Goal: Task Accomplishment & Management: Complete application form

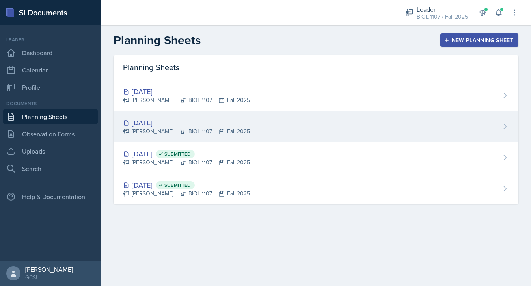
click at [261, 121] on div "[DATE] [PERSON_NAME] BIOL 1107 Fall 2025" at bounding box center [316, 126] width 405 height 31
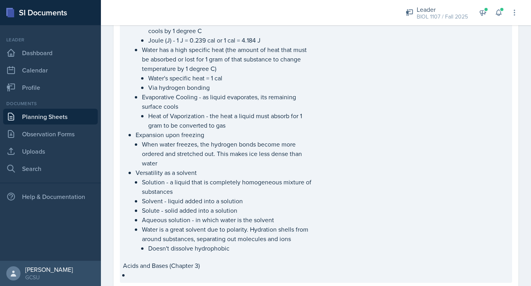
scroll to position [443, 0]
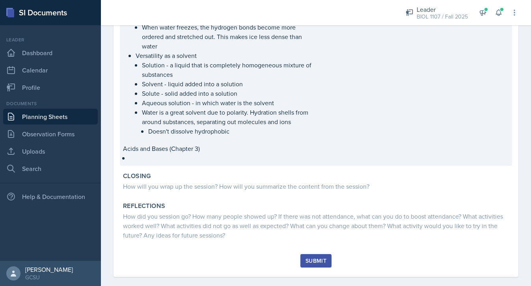
click at [223, 158] on li at bounding box center [221, 157] width 185 height 9
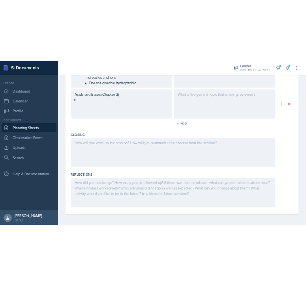
scroll to position [732, 0]
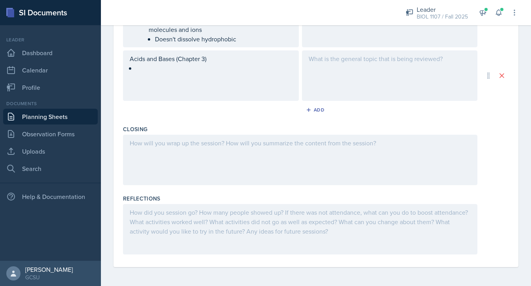
click at [171, 74] on div "Acids and Bases (Chapter 3)" at bounding box center [211, 75] width 176 height 50
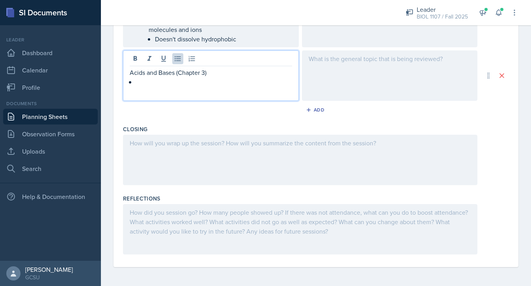
click at [156, 80] on p at bounding box center [214, 81] width 156 height 9
click at [136, 82] on p "Ocean Acidification" at bounding box center [214, 81] width 156 height 9
click at [152, 83] on p at bounding box center [214, 81] width 156 height 9
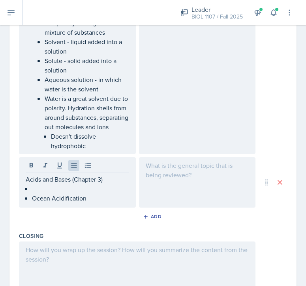
scroll to position [853, 0]
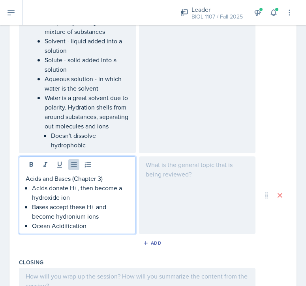
click at [65, 221] on p "Bases accept these H+ and become hydronium ions" at bounding box center [80, 211] width 97 height 19
click at [101, 221] on p "Bases accept these H+ and become hydronium ions" at bounding box center [80, 211] width 97 height 19
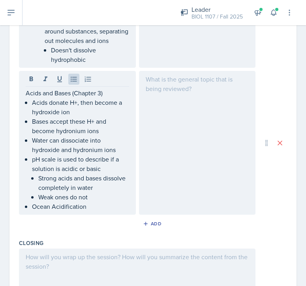
scroll to position [969, 0]
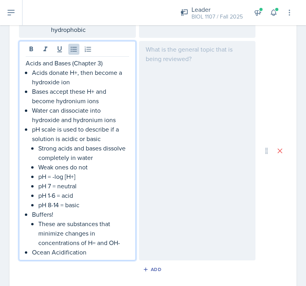
click at [97, 248] on p "These are substances that minimize changes in concentrations of H= and OH-" at bounding box center [83, 233] width 91 height 28
click at [128, 248] on p "These are substances that minimize changes in concentrations of H+ and OH-" at bounding box center [83, 233] width 91 height 28
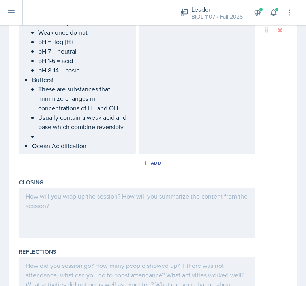
scroll to position [1106, 0]
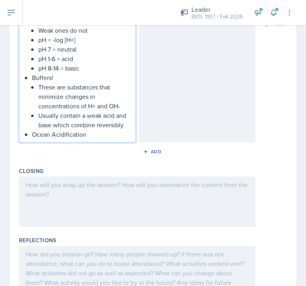
drag, startPoint x: 70, startPoint y: 144, endPoint x: 88, endPoint y: 143, distance: 18.2
click at [88, 139] on p "Ocean Acidification" at bounding box center [80, 134] width 97 height 9
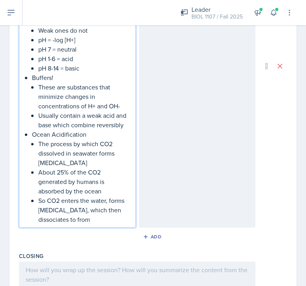
click at [40, 209] on p "So CO2 enters the water, forms [MEDICAL_DATA], which then dissociates to from" at bounding box center [83, 210] width 91 height 28
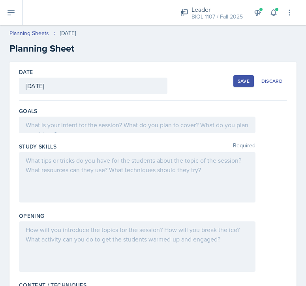
scroll to position [0, 0]
click at [244, 75] on div "Save Discard" at bounding box center [260, 81] width 54 height 18
click at [243, 79] on div "Save" at bounding box center [243, 81] width 12 height 6
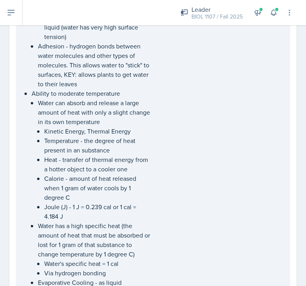
click at [85, 141] on p "Temperature - the degree of heat present in an substance" at bounding box center [97, 145] width 107 height 19
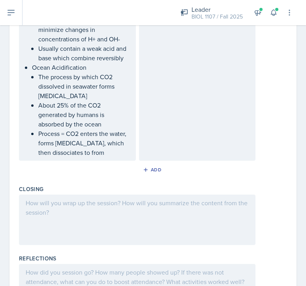
scroll to position [1162, 0]
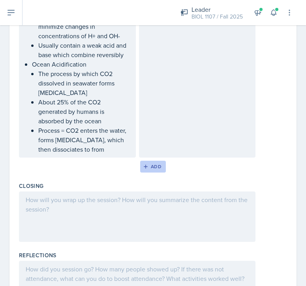
click at [155, 170] on div "Add" at bounding box center [152, 167] width 17 height 6
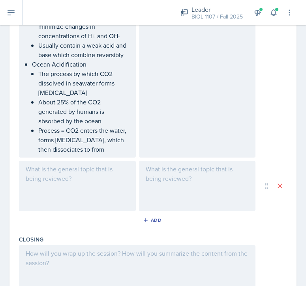
click at [96, 188] on div at bounding box center [77, 186] width 117 height 50
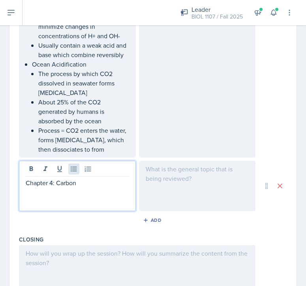
click at [74, 172] on icon at bounding box center [74, 169] width 6 height 5
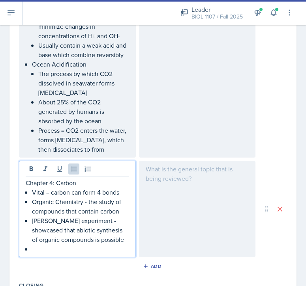
click at [122, 197] on p "Vital = carbon can form 4 bonds" at bounding box center [80, 192] width 97 height 9
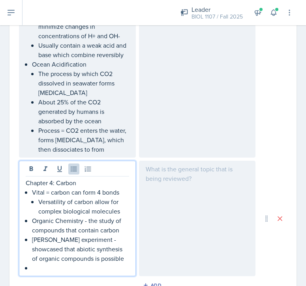
scroll to position [1215, 0]
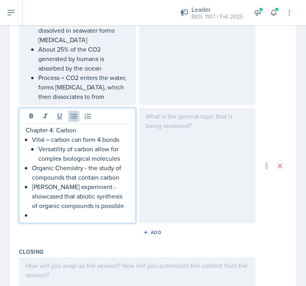
click at [71, 220] on p at bounding box center [80, 215] width 97 height 9
click at [120, 163] on p "Versatility of carbon allow for complex biological molecules" at bounding box center [83, 153] width 91 height 19
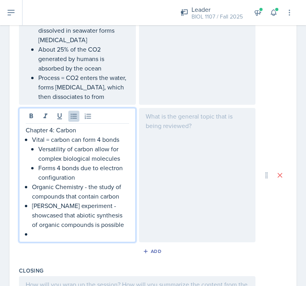
click at [95, 239] on p at bounding box center [80, 233] width 97 height 9
click at [100, 182] on p "Forms 4 bonds due to electron configuration" at bounding box center [83, 172] width 91 height 19
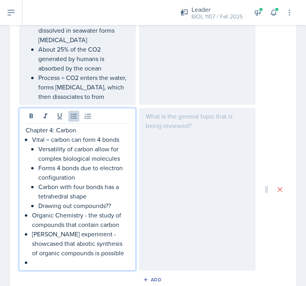
scroll to position [1231, 0]
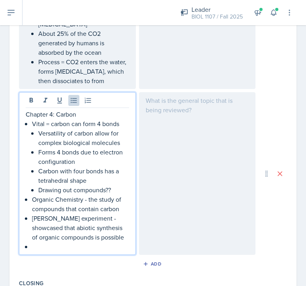
click at [50, 252] on p at bounding box center [80, 246] width 97 height 9
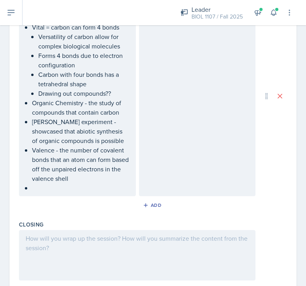
scroll to position [1336, 0]
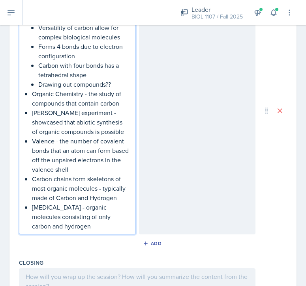
click at [32, 218] on p "[MEDICAL_DATA] - organic molecules consisting of only carbon and hydrogen" at bounding box center [80, 217] width 97 height 28
click at [102, 231] on p "[MEDICAL_DATA] - organic molecules consisting of only carbon and hydrogen" at bounding box center [83, 217] width 91 height 28
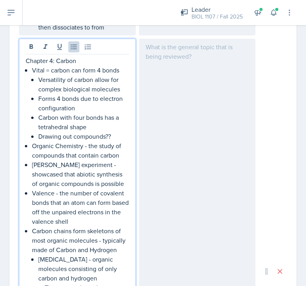
scroll to position [1285, 0]
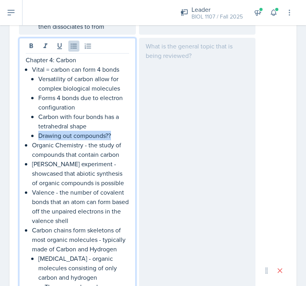
drag, startPoint x: 116, startPoint y: 144, endPoint x: 19, endPoint y: 144, distance: 96.6
click at [19, 144] on div "Chapter 4: Carbon Vital = carbon can form 4 bonds Versatility of carbon allow f…" at bounding box center [77, 271] width 117 height 466
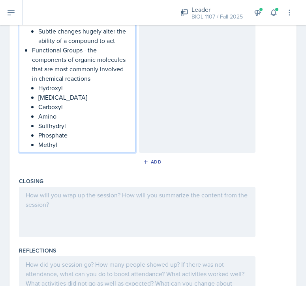
scroll to position [1618, 0]
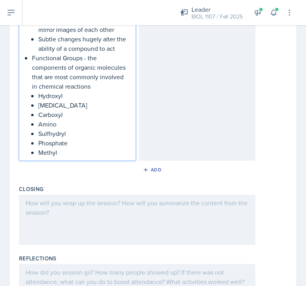
click at [117, 157] on p "Methyl" at bounding box center [83, 152] width 91 height 9
click at [205, 174] on div "Add" at bounding box center [153, 171] width 268 height 15
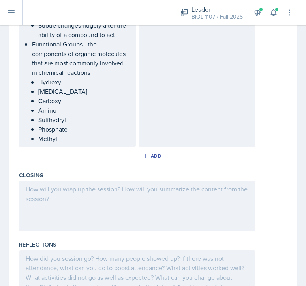
click at [84, 144] on ul "Hydroxyl [MEDICAL_DATA] Carboxyl Amino Sulfhydryl Phosphate Methyl" at bounding box center [83, 110] width 91 height 66
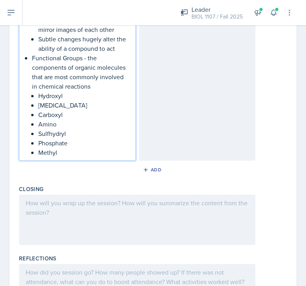
click at [77, 157] on p "Methyl" at bounding box center [83, 152] width 91 height 9
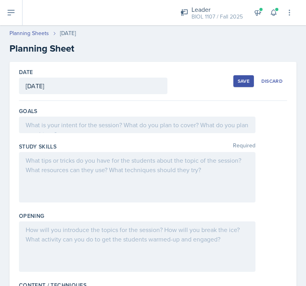
scroll to position [0, 0]
click at [246, 82] on div "Save" at bounding box center [243, 81] width 12 height 6
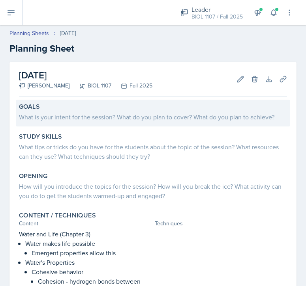
click at [133, 125] on div "Goals What is your intent for the session? What do you plan to cover? What do y…" at bounding box center [153, 113] width 274 height 27
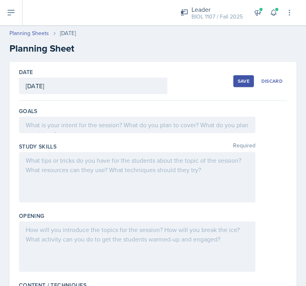
click at [116, 126] on div at bounding box center [137, 125] width 236 height 17
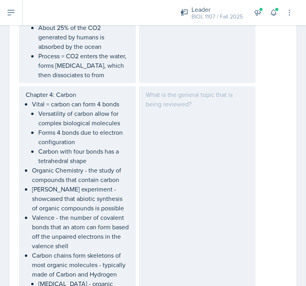
scroll to position [1251, 0]
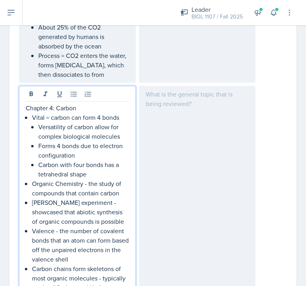
drag, startPoint x: 56, startPoint y: 103, endPoint x: 21, endPoint y: 103, distance: 34.7
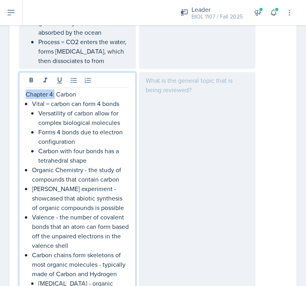
drag, startPoint x: 55, startPoint y: 105, endPoint x: 0, endPoint y: 105, distance: 55.2
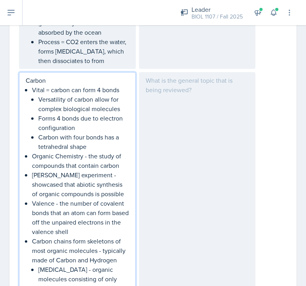
click at [54, 85] on p "Carbon" at bounding box center [77, 80] width 103 height 9
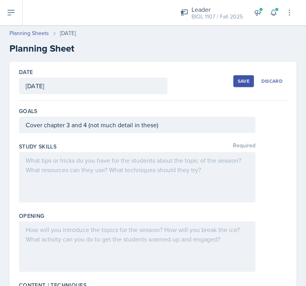
scroll to position [0, 0]
click at [197, 125] on div "Cover chapter 3 and 4 (not much detail in these)" at bounding box center [137, 125] width 236 height 17
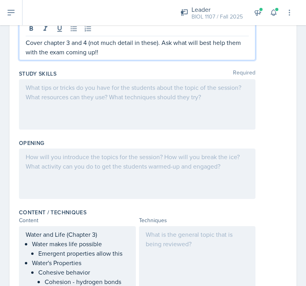
scroll to position [100, 0]
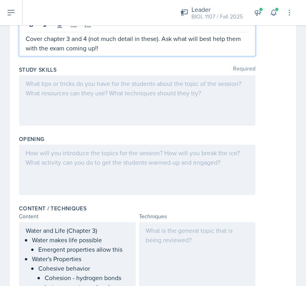
click at [107, 155] on div at bounding box center [137, 170] width 236 height 50
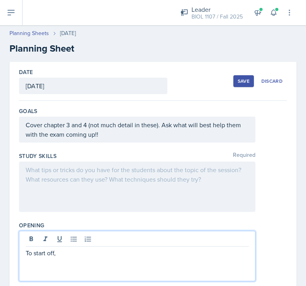
scroll to position [0, 0]
click at [245, 77] on button "Save" at bounding box center [243, 81] width 21 height 12
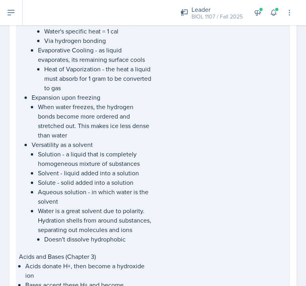
scroll to position [543, 0]
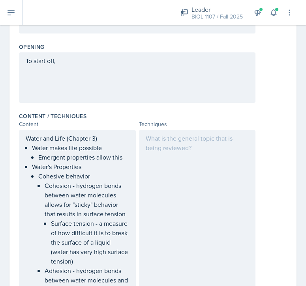
scroll to position [131, 0]
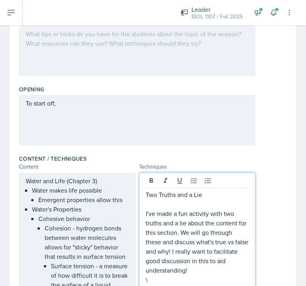
scroll to position [145, 0]
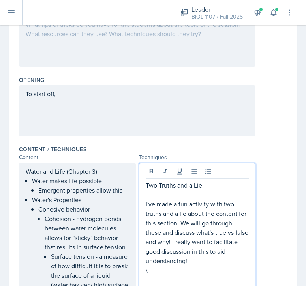
click at [161, 268] on p "\" at bounding box center [196, 270] width 103 height 9
click at [151, 279] on p at bounding box center [196, 279] width 103 height 9
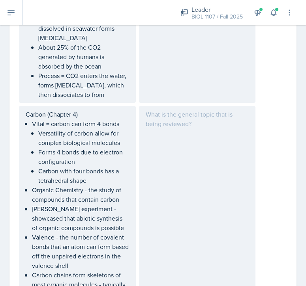
scroll to position [1242, 0]
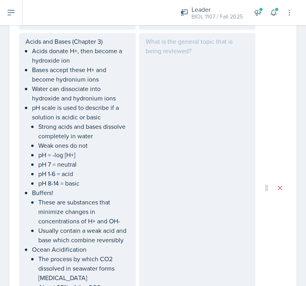
scroll to position [990, 0]
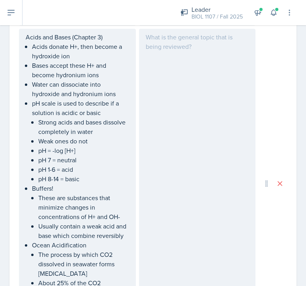
click at [168, 64] on div at bounding box center [197, 184] width 117 height 310
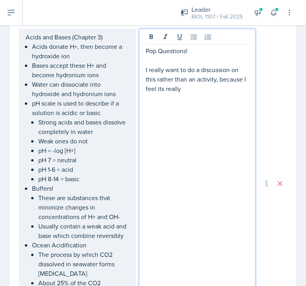
click at [161, 93] on p "I really want to do a discussion on this rather than an activity, because I fee…" at bounding box center [196, 79] width 103 height 28
click at [194, 93] on p "I really want to do a discussion on this rather than an activity, because I fee…" at bounding box center [196, 79] width 103 height 28
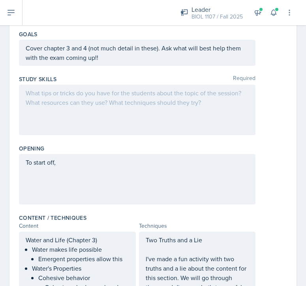
scroll to position [76, 0]
click at [108, 164] on div "To start off," at bounding box center [137, 180] width 236 height 50
click at [98, 183] on div "To start off," at bounding box center [137, 180] width 236 height 50
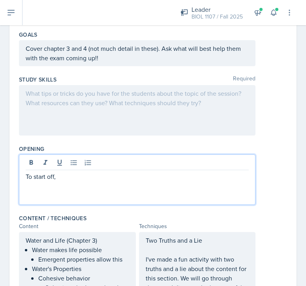
click at [101, 179] on p "To start off," at bounding box center [137, 176] width 223 height 9
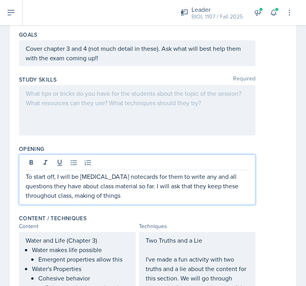
click at [70, 197] on p "To start off, I will be [MEDICAL_DATA] notecards for them to write any and all …" at bounding box center [137, 186] width 223 height 28
click at [108, 193] on p "To start off, I will be [MEDICAL_DATA] notecards for them to write any and all …" at bounding box center [137, 186] width 223 height 28
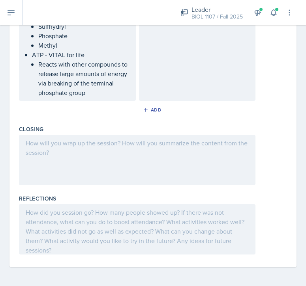
click at [83, 150] on div at bounding box center [137, 160] width 236 height 50
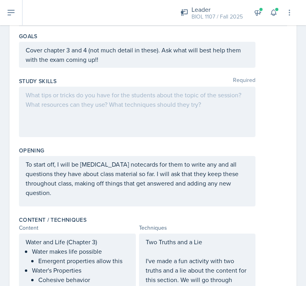
scroll to position [78, 0]
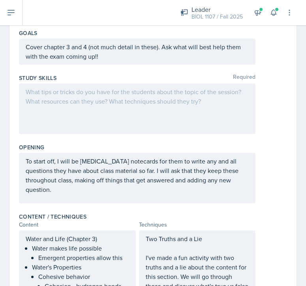
click at [80, 106] on div at bounding box center [137, 109] width 236 height 50
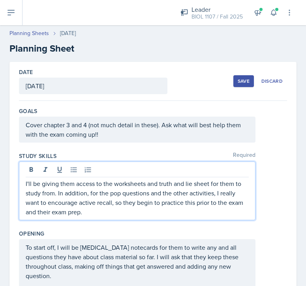
scroll to position [0, 0]
click at [242, 78] on div "Save" at bounding box center [243, 81] width 12 height 6
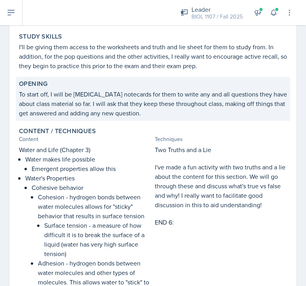
scroll to position [108, 0]
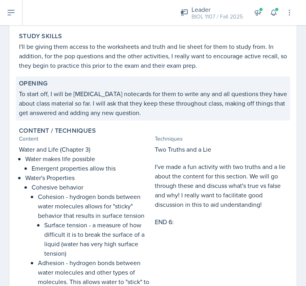
click at [214, 97] on p "To start off, I will be [MEDICAL_DATA] notecards for them to write any and all …" at bounding box center [153, 103] width 268 height 28
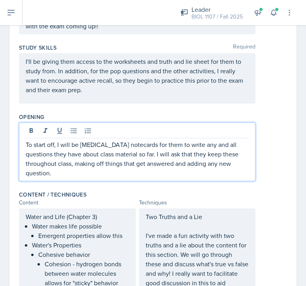
click at [37, 149] on p "To start off, I will be [MEDICAL_DATA] notecards for them to write any and all …" at bounding box center [137, 159] width 223 height 38
click at [30, 164] on p "To start off, I will be [MEDICAL_DATA] notecards for them to write any and all …" at bounding box center [137, 159] width 223 height 38
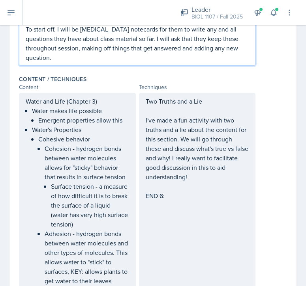
scroll to position [217, 0]
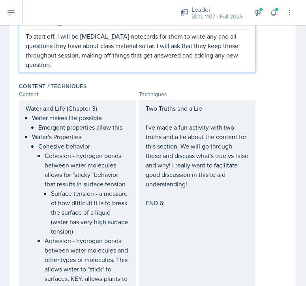
click at [242, 56] on p "To start off, I will be [MEDICAL_DATA] notecards for them to write any and all …" at bounding box center [137, 51] width 223 height 38
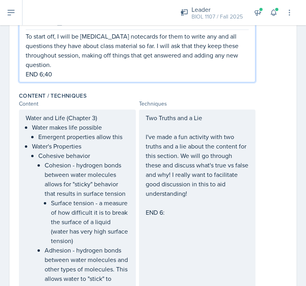
click at [44, 69] on p "END 6;40" at bounding box center [137, 73] width 223 height 9
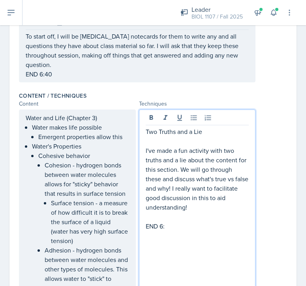
click at [177, 203] on div "Two Truths and a Lie I've made a fun activity with two truths and a lie about t…" at bounding box center [196, 179] width 103 height 104
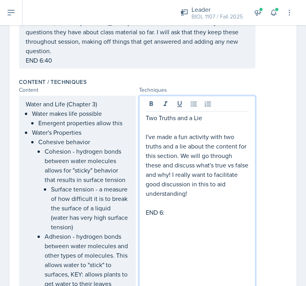
click at [177, 210] on p "END 6:" at bounding box center [196, 212] width 103 height 9
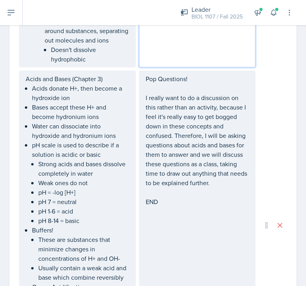
scroll to position [966, 0]
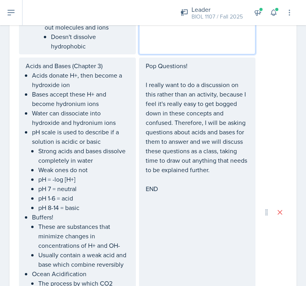
click at [168, 194] on div "Pop Questions! I really want to do a discussion on this rather than an activity…" at bounding box center [196, 127] width 103 height 132
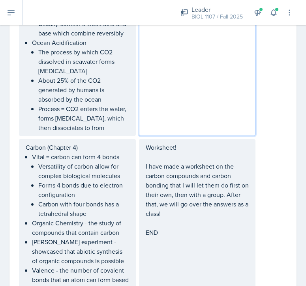
scroll to position [1246, 0]
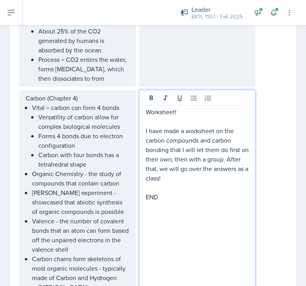
click at [171, 200] on p "END" at bounding box center [196, 196] width 103 height 9
click at [165, 202] on p "END &;55" at bounding box center [196, 196] width 103 height 9
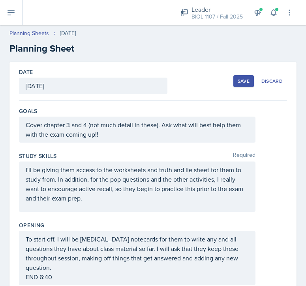
scroll to position [0, 0]
click at [244, 78] on div "Save" at bounding box center [243, 81] width 12 height 6
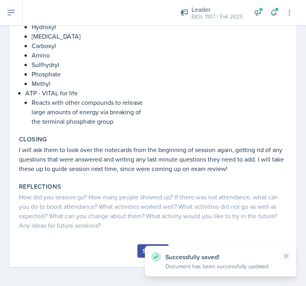
click at [289, 256] on icon at bounding box center [286, 256] width 8 height 8
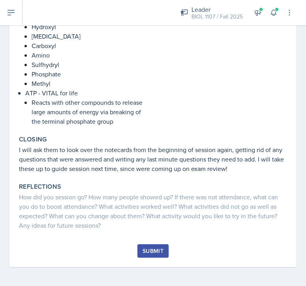
click at [156, 250] on div "Submit" at bounding box center [152, 251] width 21 height 6
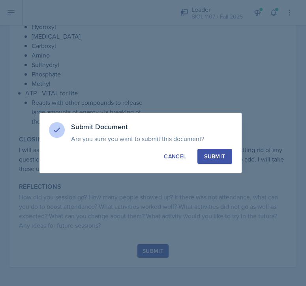
click at [207, 156] on div "Submit" at bounding box center [214, 157] width 21 height 8
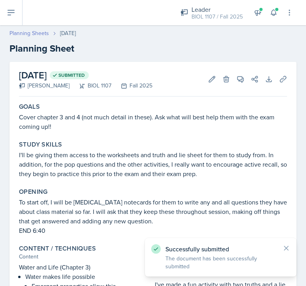
click at [34, 30] on link "Planning Sheets" at bounding box center [28, 33] width 39 height 8
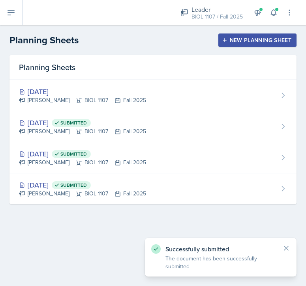
click at [241, 39] on div "New Planning Sheet" at bounding box center [257, 40] width 68 height 6
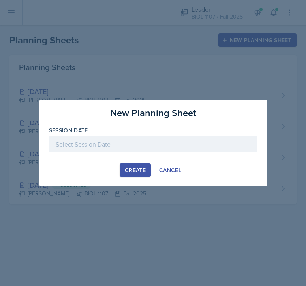
click at [112, 149] on div at bounding box center [153, 144] width 208 height 17
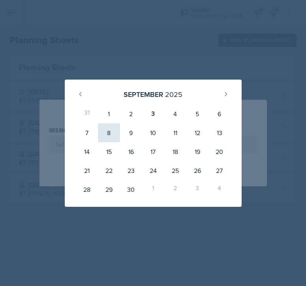
click at [113, 131] on div "8" at bounding box center [109, 132] width 22 height 19
type input "[DATE]"
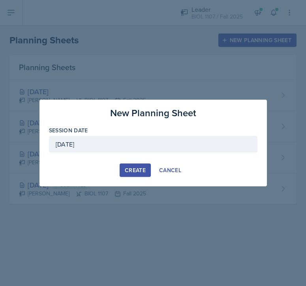
click at [131, 170] on div "Create" at bounding box center [135, 170] width 21 height 6
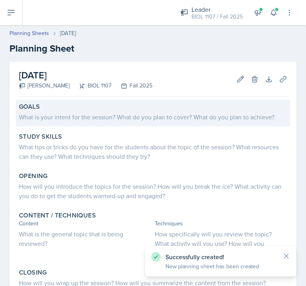
click at [122, 120] on div "What is your intent for the session? What do you plan to cover? What do you pla…" at bounding box center [153, 116] width 268 height 9
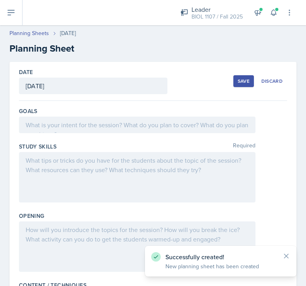
click at [109, 178] on div at bounding box center [137, 177] width 236 height 50
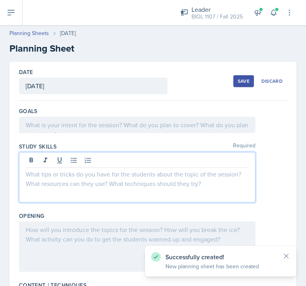
scroll to position [39, 0]
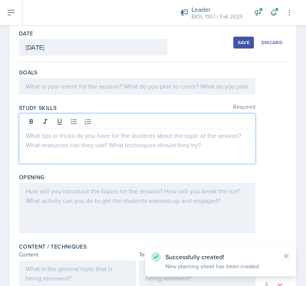
click at [108, 203] on div at bounding box center [137, 208] width 236 height 50
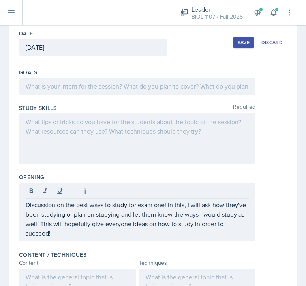
click at [249, 44] on div "Save" at bounding box center [243, 42] width 12 height 6
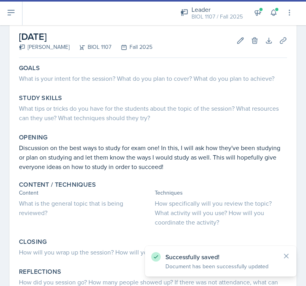
click at [10, 7] on button at bounding box center [11, 12] width 22 height 25
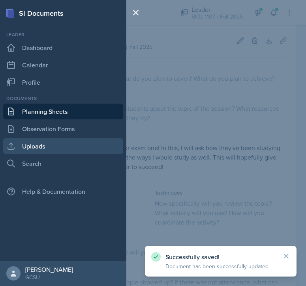
click at [47, 145] on link "Uploads" at bounding box center [63, 146] width 120 height 16
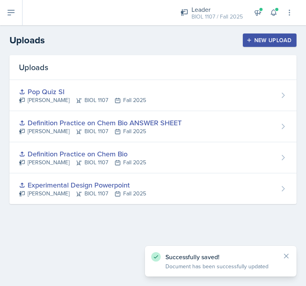
click at [269, 40] on div "New Upload" at bounding box center [270, 40] width 44 height 6
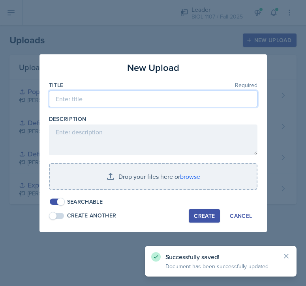
click at [151, 95] on input at bounding box center [153, 99] width 208 height 17
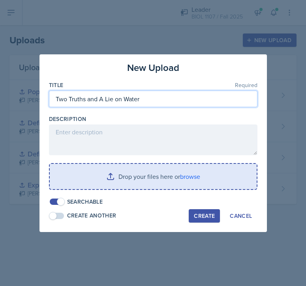
type input "Two Truths and A Lie on Water"
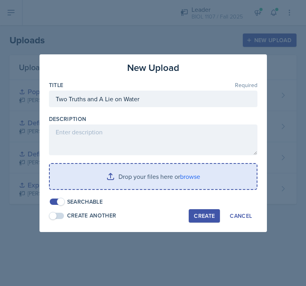
click at [144, 178] on input "file" at bounding box center [153, 176] width 207 height 25
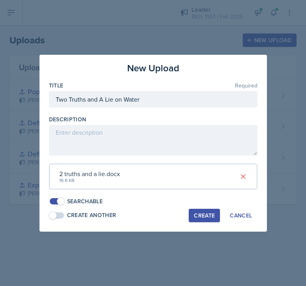
click at [198, 217] on button "Create" at bounding box center [203, 215] width 31 height 13
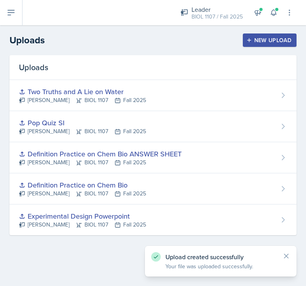
click at [263, 38] on div "New Upload" at bounding box center [270, 40] width 44 height 6
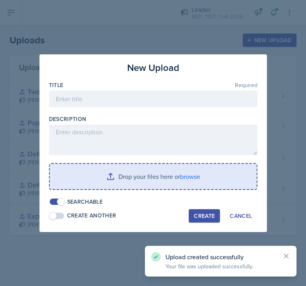
click at [204, 216] on div "Create" at bounding box center [204, 216] width 21 height 6
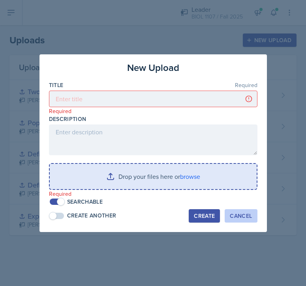
click at [234, 216] on div "Cancel" at bounding box center [240, 216] width 22 height 6
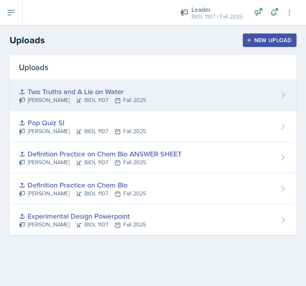
click at [151, 106] on div "Two Truths and A Lie on Water [PERSON_NAME] BIOL 1107 Fall 2025" at bounding box center [152, 95] width 287 height 31
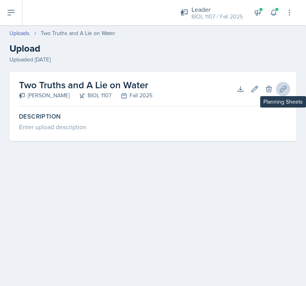
click at [282, 86] on icon at bounding box center [283, 89] width 8 height 8
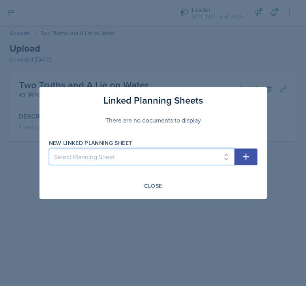
select select "ad6c7e39-09a9-447f-94a5-a04b938b756e"
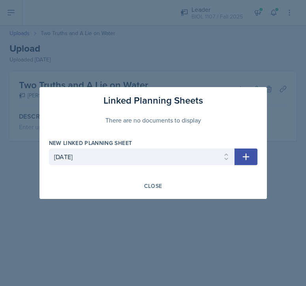
click at [242, 156] on icon "button" at bounding box center [245, 156] width 9 height 9
select select
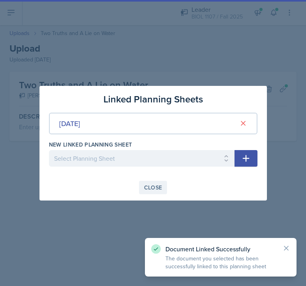
click at [151, 188] on div "Close" at bounding box center [153, 188] width 18 height 6
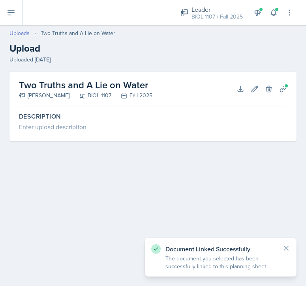
click at [23, 32] on link "Uploads" at bounding box center [19, 33] width 20 height 8
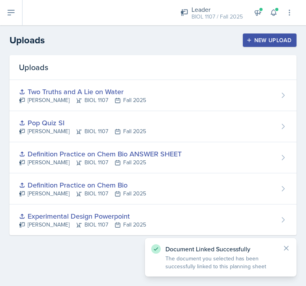
click at [13, 24] on button at bounding box center [11, 12] width 22 height 25
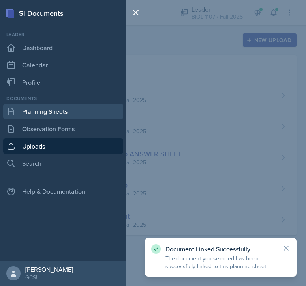
click at [45, 105] on link "Planning Sheets" at bounding box center [63, 112] width 120 height 16
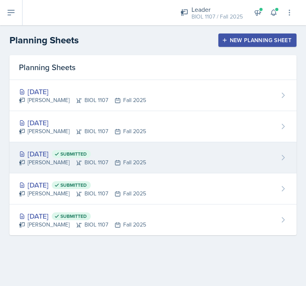
click at [156, 161] on div "[DATE] Submitted [PERSON_NAME] BIOL 1107 Fall 2025" at bounding box center [152, 157] width 287 height 31
